Goal: Task Accomplishment & Management: Use online tool/utility

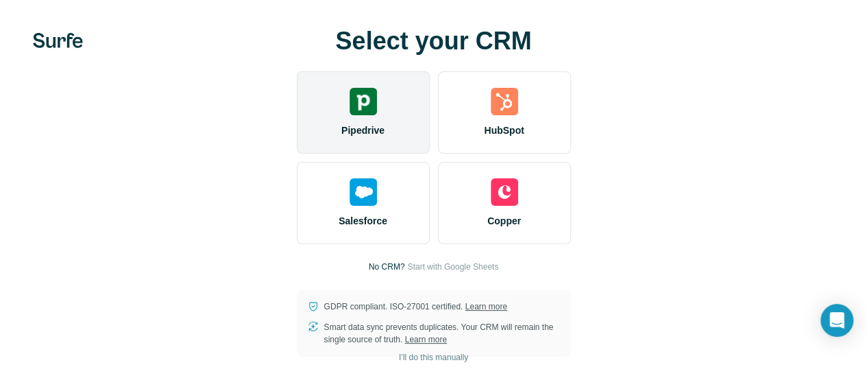
click at [297, 153] on div "Pipedrive" at bounding box center [363, 112] width 133 height 82
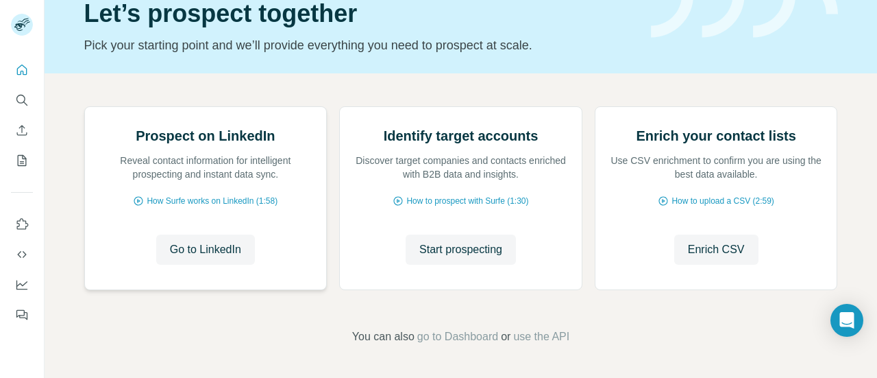
scroll to position [195, 0]
click at [191, 257] on span "Go to LinkedIn" at bounding box center [205, 249] width 71 height 16
click at [210, 258] on span "Go to LinkedIn" at bounding box center [205, 249] width 71 height 16
click at [432, 265] on button "Start prospecting" at bounding box center [461, 249] width 110 height 30
